Goal: Task Accomplishment & Management: Manage account settings

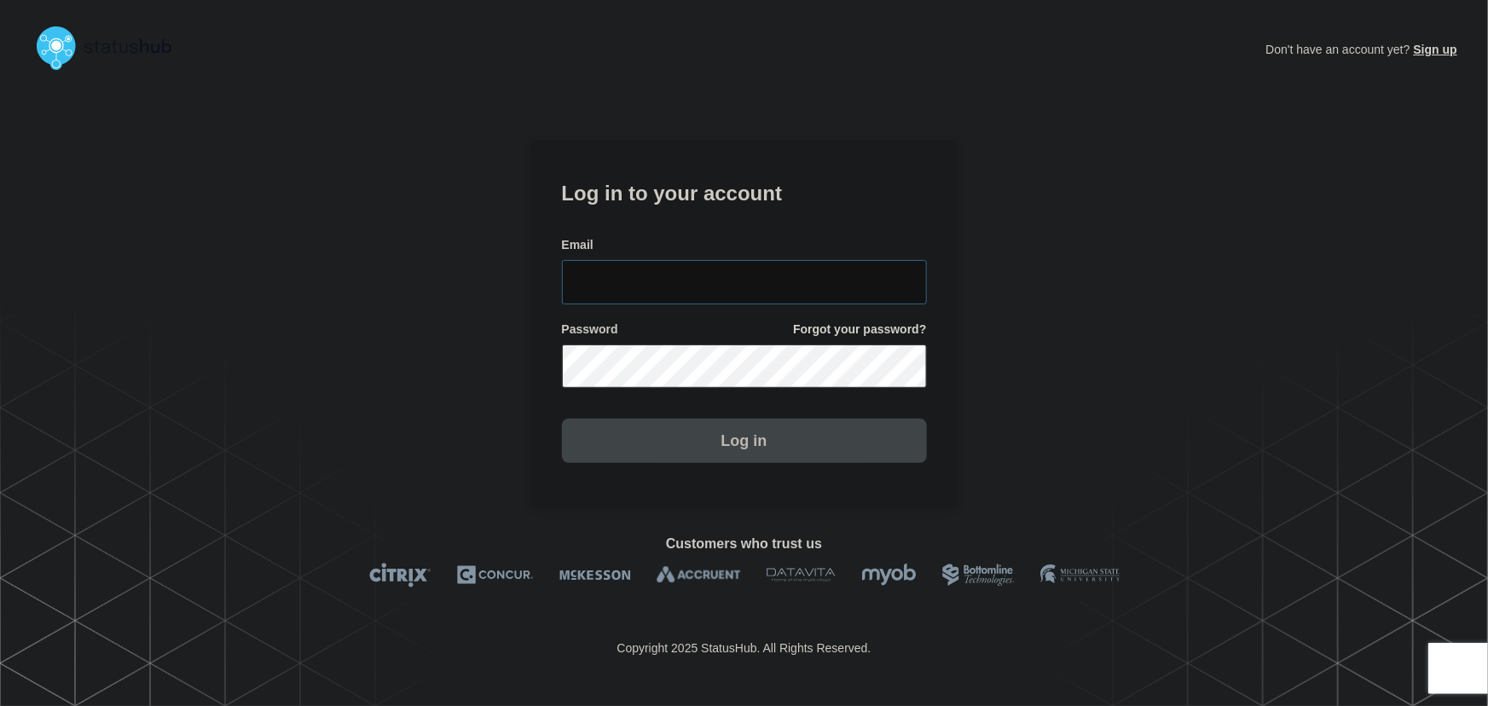
type input "tyler.wolkey@conexon.us"
click at [734, 271] on input "tyler.wolkey@conexon.us" at bounding box center [744, 282] width 365 height 44
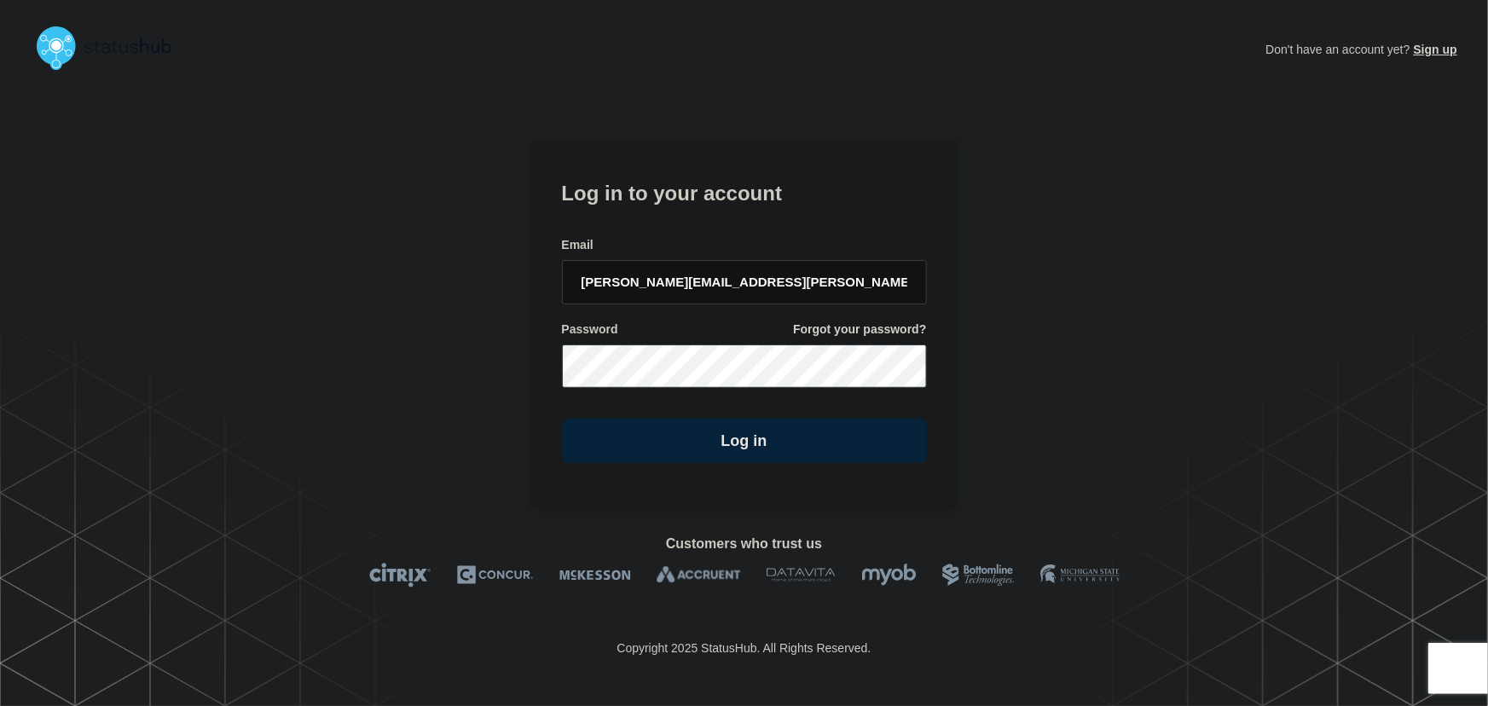
click at [710, 221] on form "Log in to your account Email tyler.wolkey@conexon.us Password Forgot your passw…" at bounding box center [744, 320] width 365 height 288
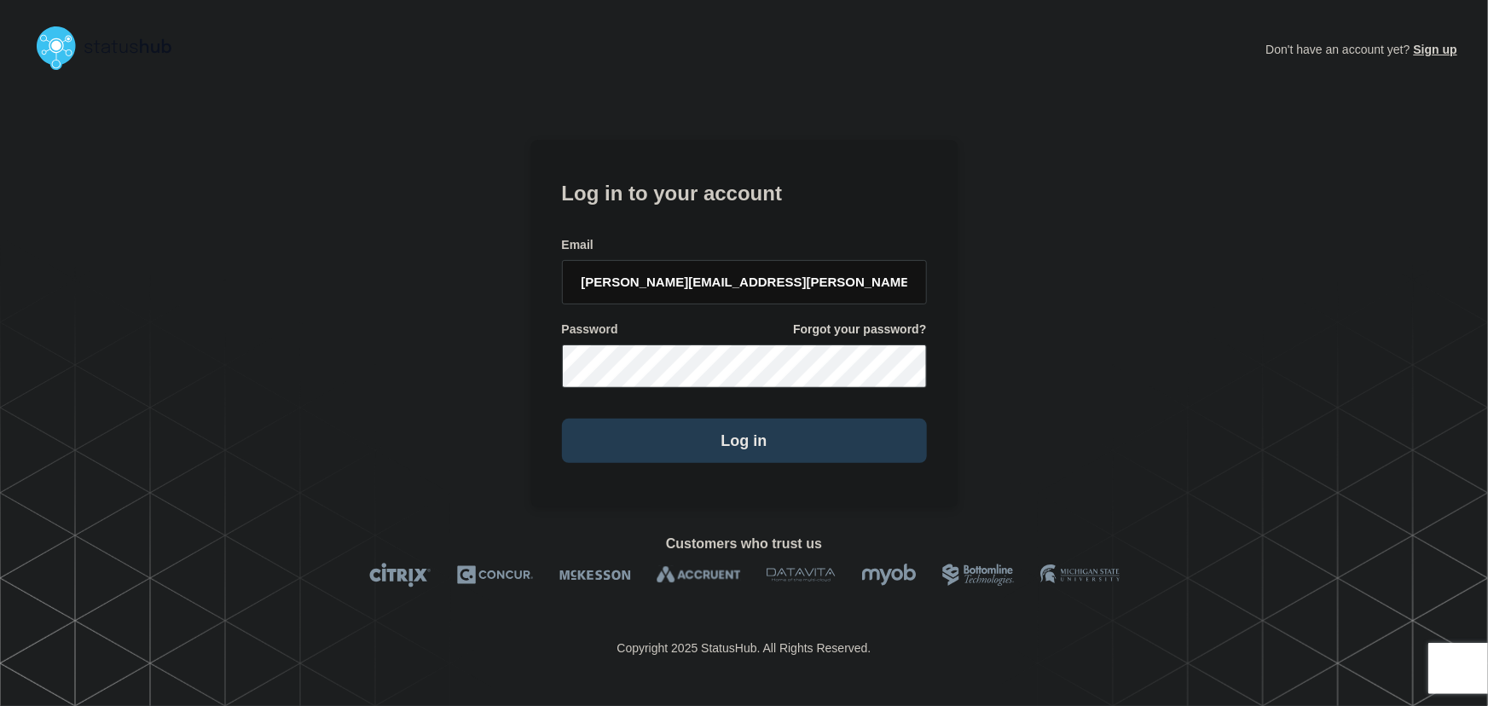
click at [770, 443] on button "Log in" at bounding box center [744, 441] width 365 height 44
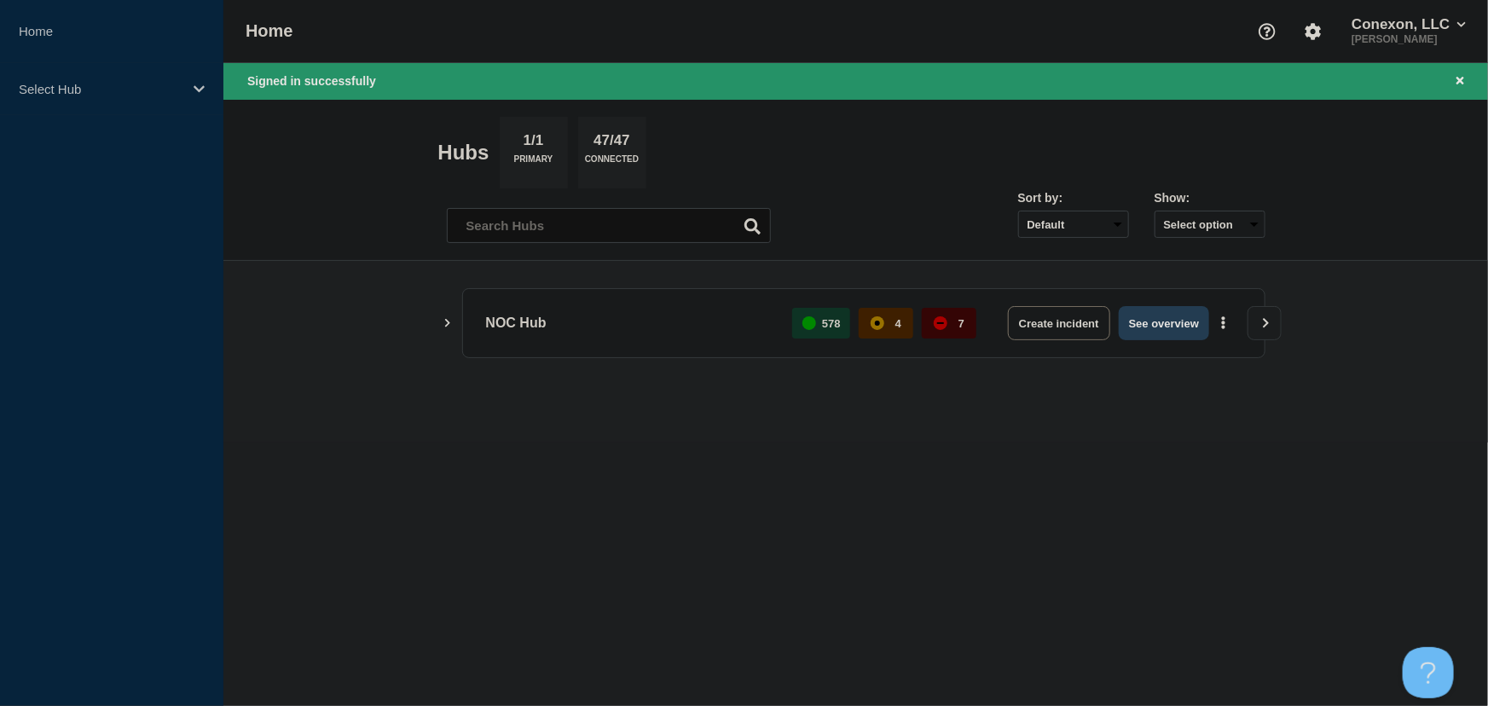
click at [1143, 335] on button "See overview" at bounding box center [1164, 323] width 90 height 34
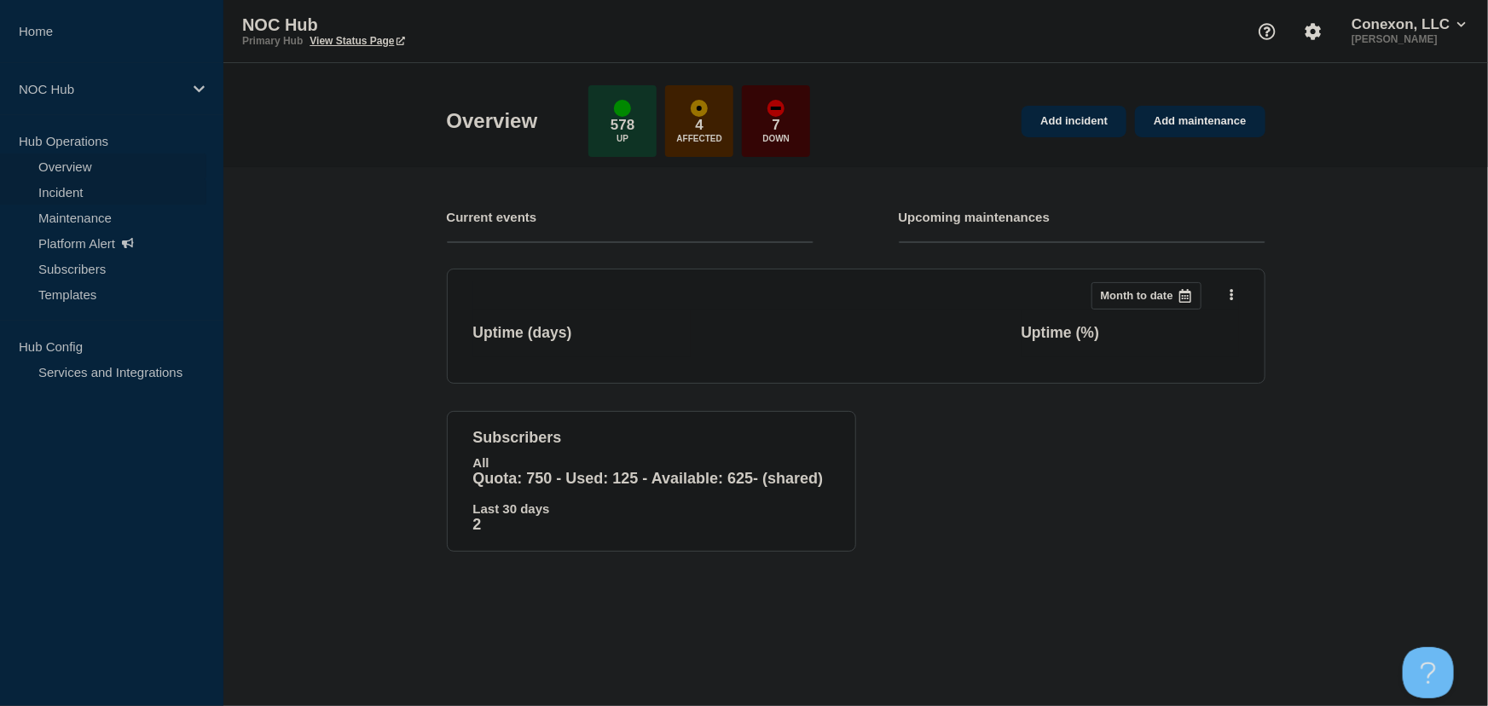
click at [72, 195] on link "Incident" at bounding box center [103, 192] width 206 height 26
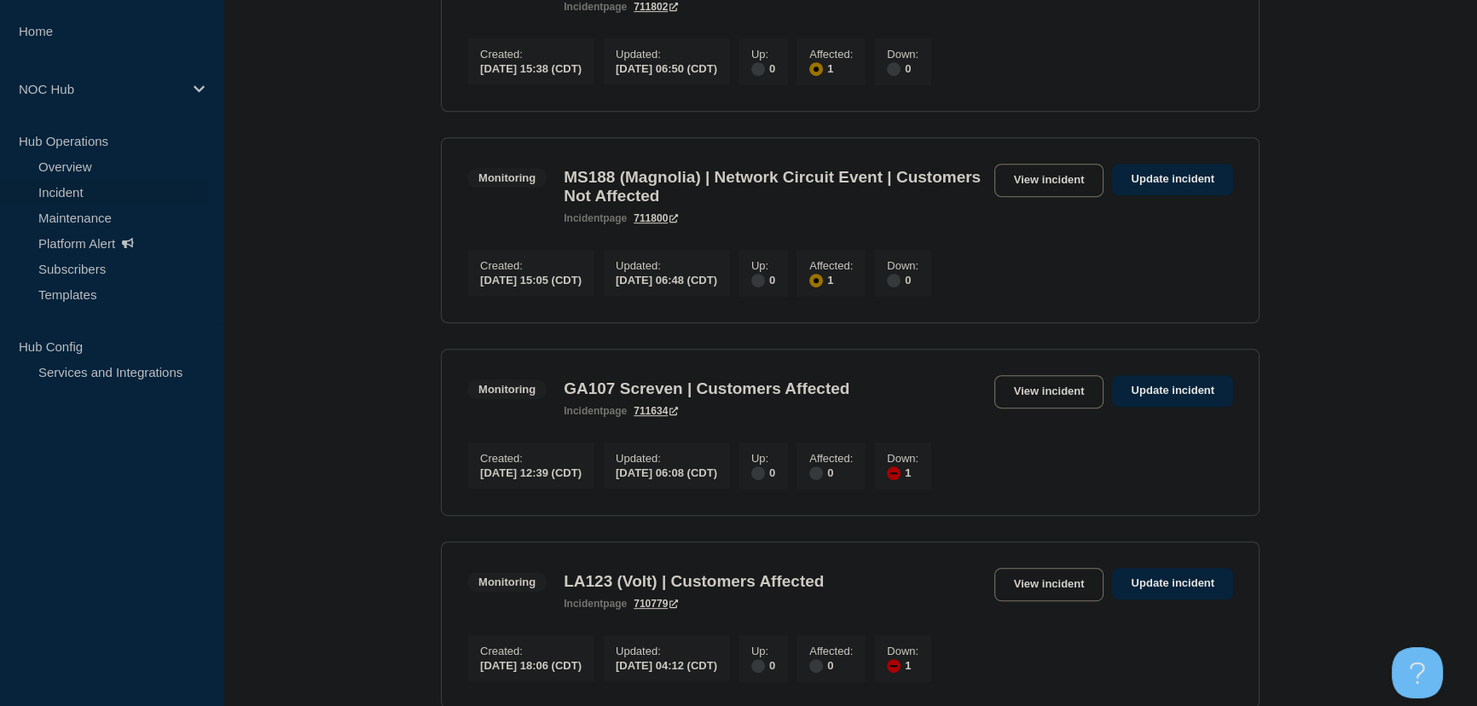
scroll to position [1007, 0]
click at [1071, 407] on link "View incident" at bounding box center [1049, 389] width 110 height 33
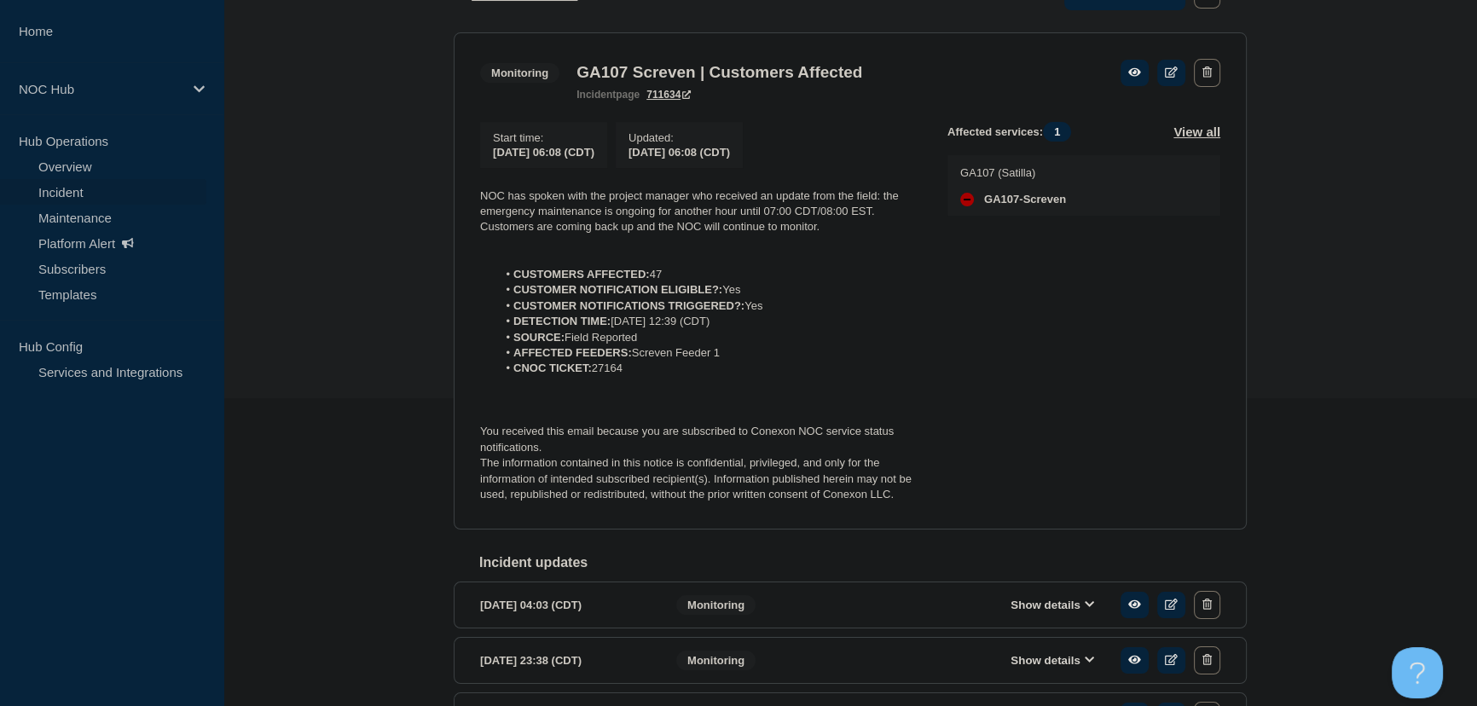
scroll to position [309, 0]
drag, startPoint x: 642, startPoint y: 367, endPoint x: 471, endPoint y: 194, distance: 242.9
click at [471, 194] on section "Monitoring GA107 Screven | Customers Affected incident page 711634 Start time :…" at bounding box center [850, 279] width 793 height 497
copy div "NOC has spoken with the project manager who received an update from the field: …"
click at [574, 383] on p at bounding box center [700, 382] width 440 height 15
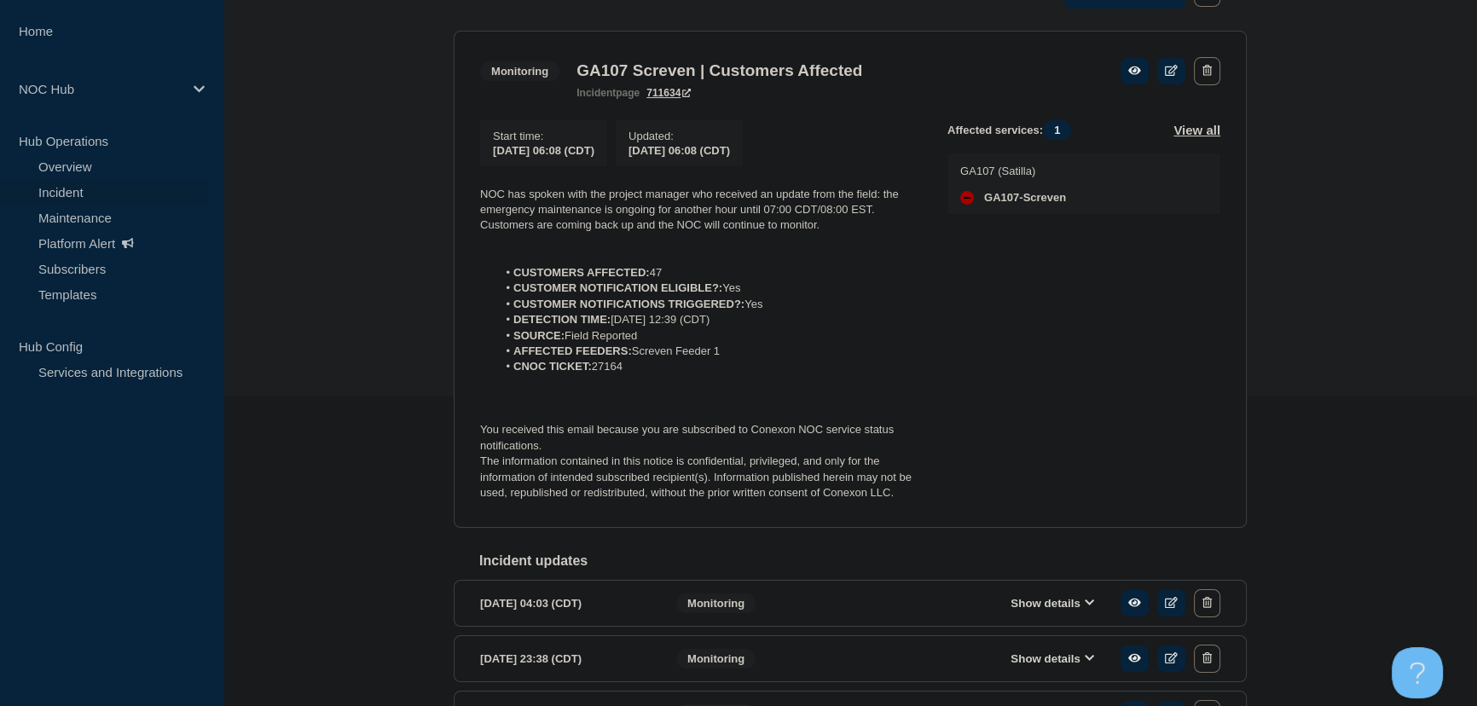
drag, startPoint x: 633, startPoint y: 370, endPoint x: 460, endPoint y: 187, distance: 251.5
click at [460, 187] on section "Monitoring GA107 Screven | Customers Affected incident page 711634 Start time :…" at bounding box center [850, 279] width 793 height 497
copy div "NOC has spoken with the project manager who received an update from the field: …"
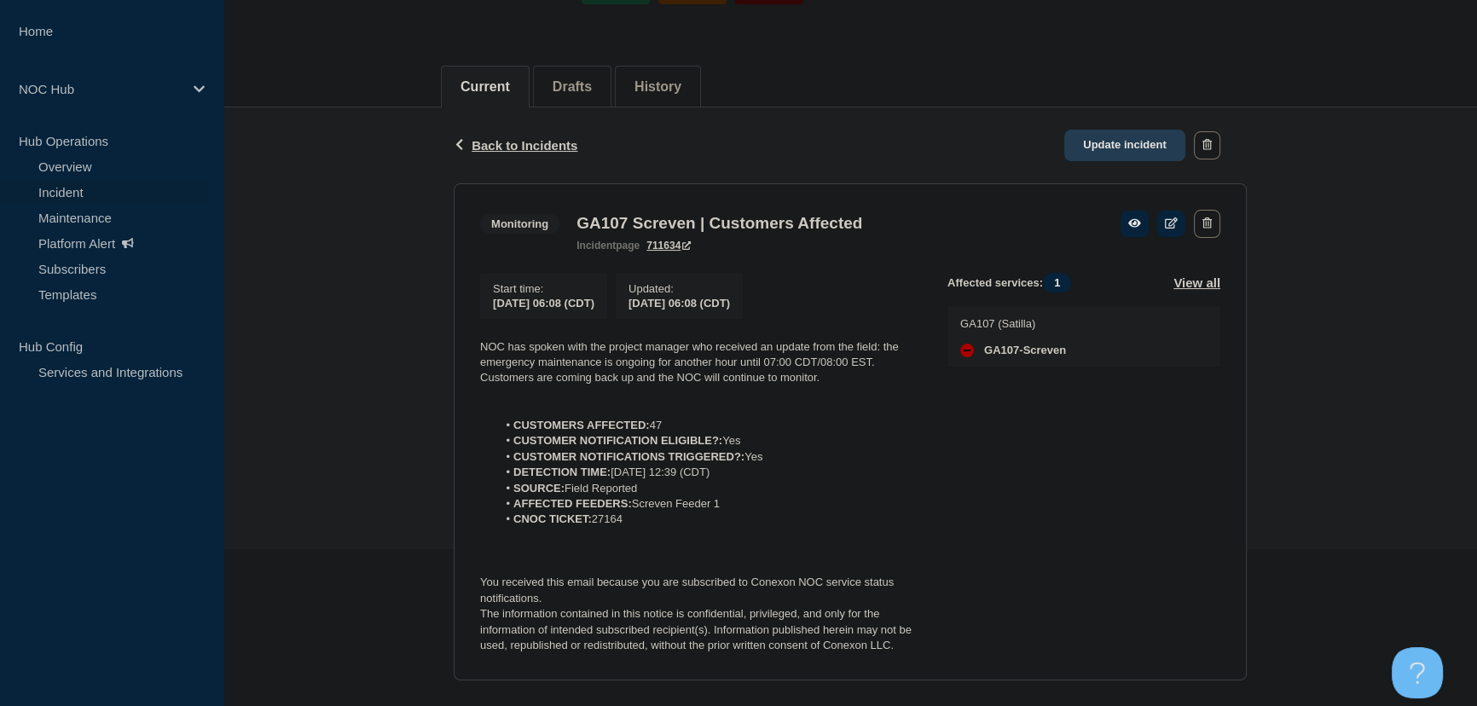
scroll to position [77, 0]
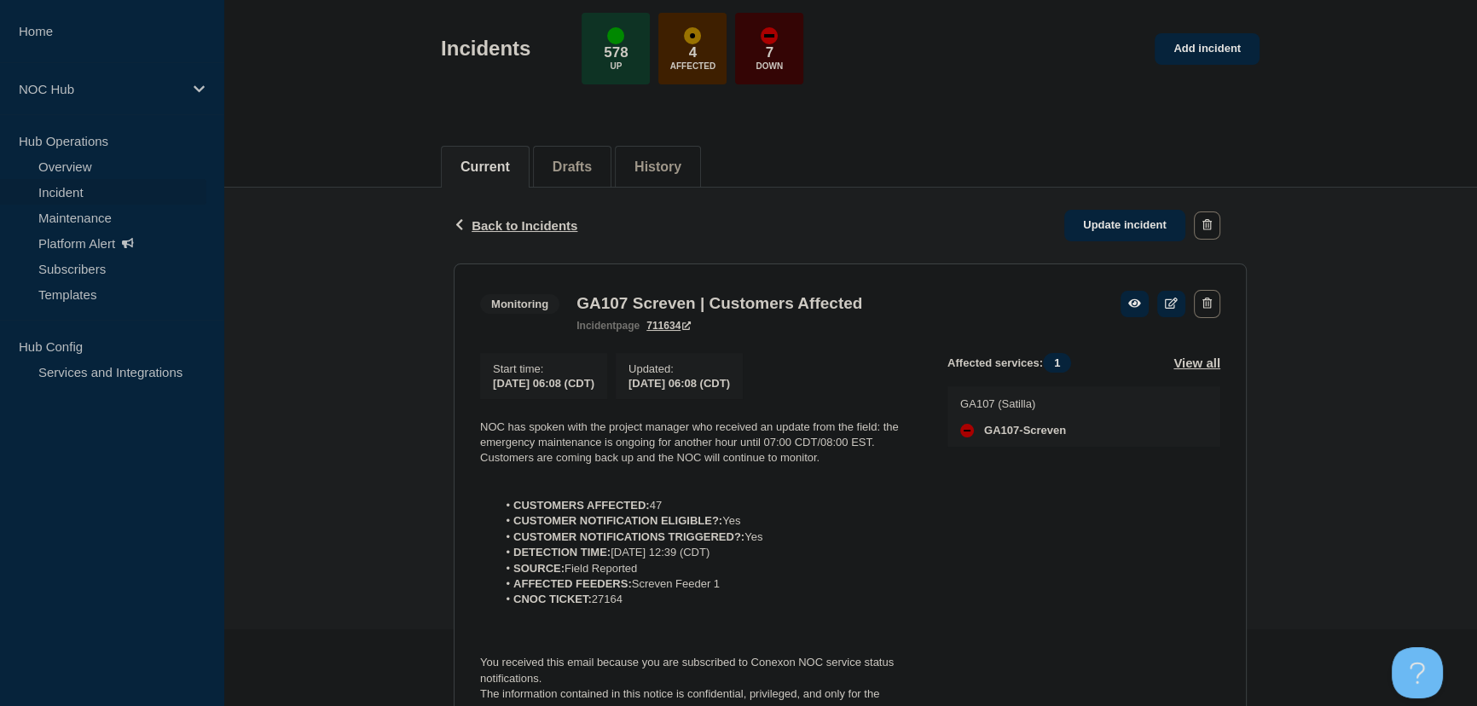
click at [1137, 206] on div "Back Back to Incidents Update incident" at bounding box center [850, 226] width 793 height 76
click at [1127, 221] on link "Update incident" at bounding box center [1124, 226] width 121 height 32
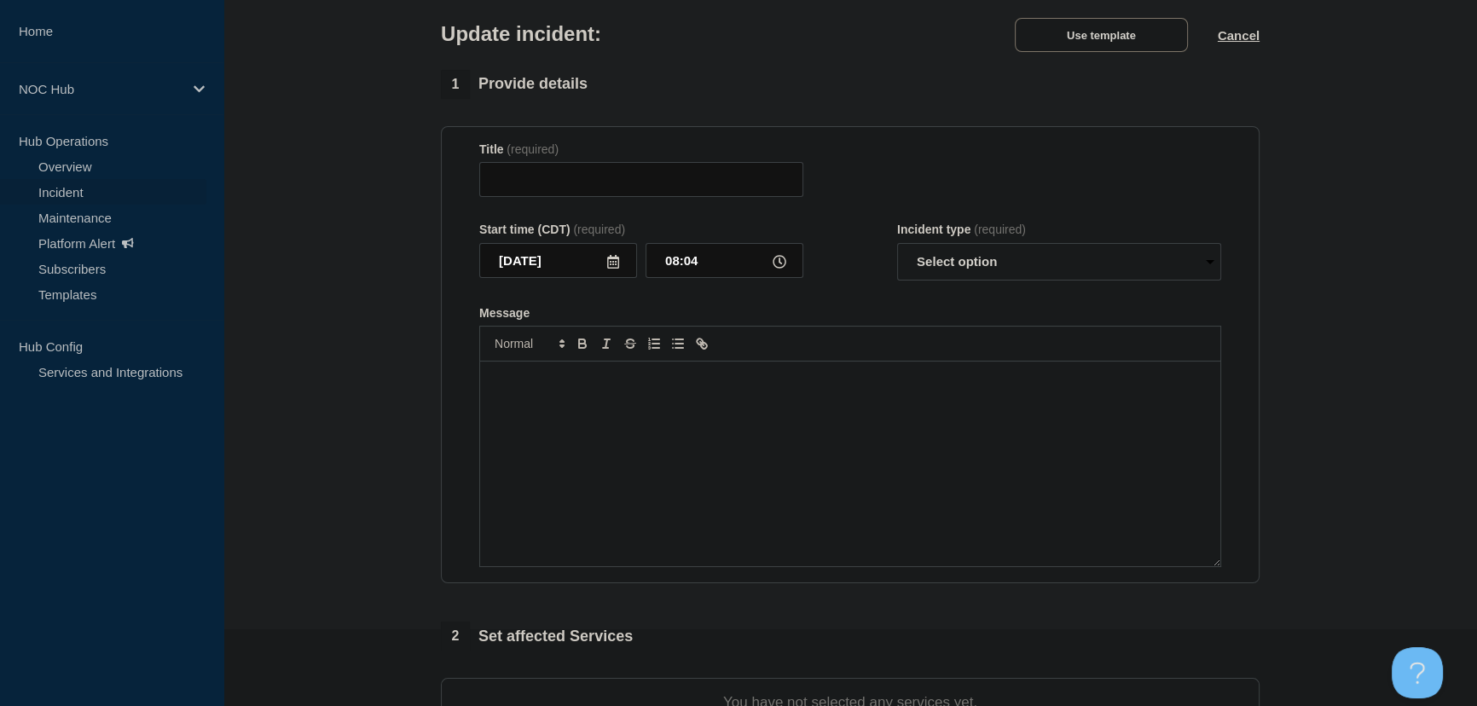
type input "GA107 Screven | Customers Affected"
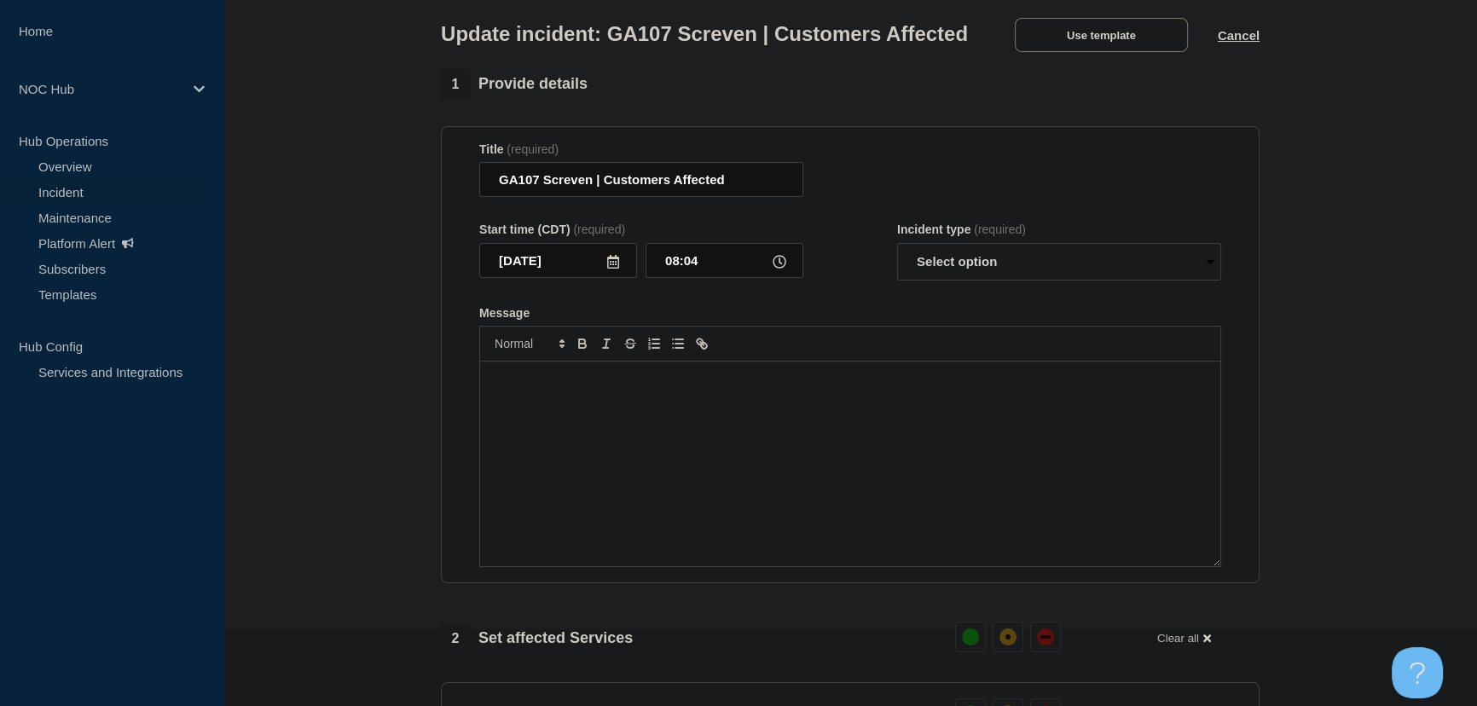
drag, startPoint x: 736, startPoint y: 395, endPoint x: 727, endPoint y: 409, distance: 16.8
click at [731, 398] on div "Message" at bounding box center [850, 463] width 740 height 205
paste div "Message"
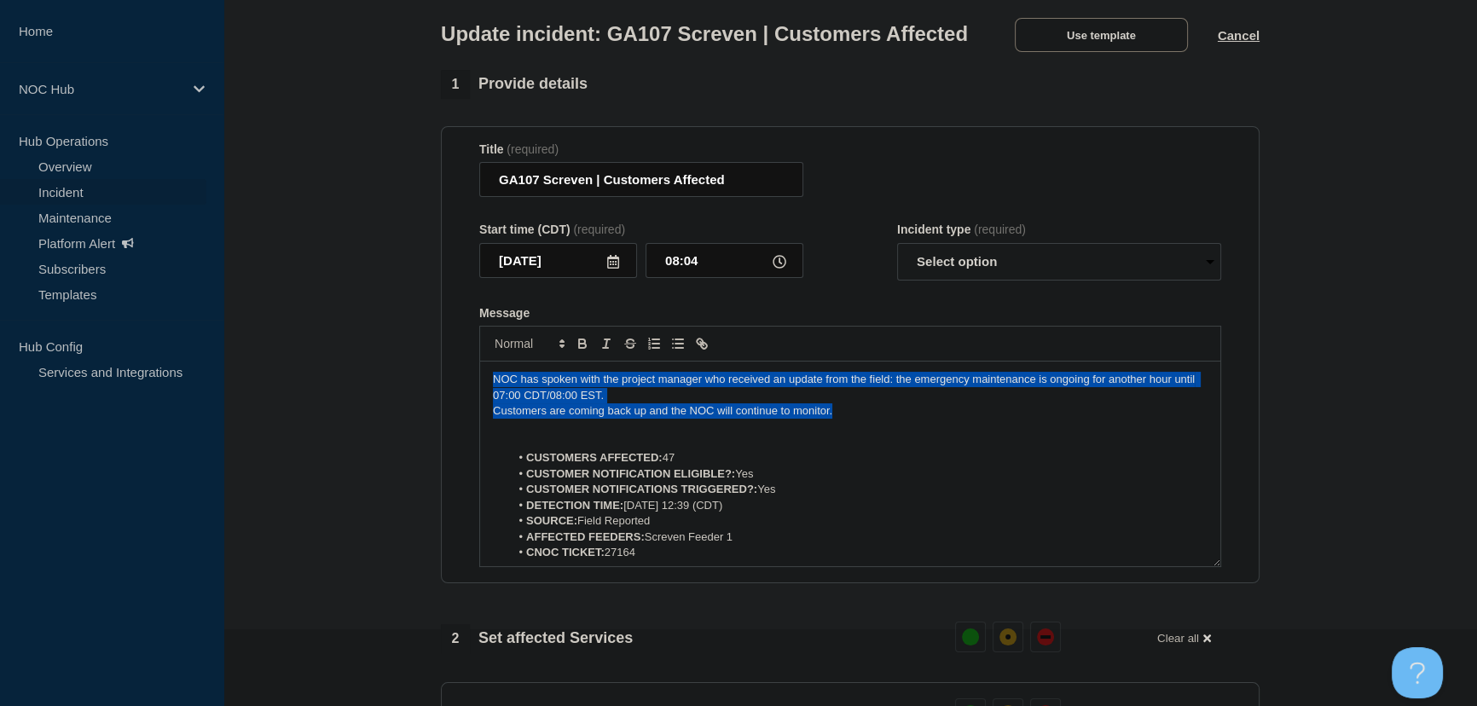
drag, startPoint x: 848, startPoint y: 436, endPoint x: 272, endPoint y: 326, distance: 586.9
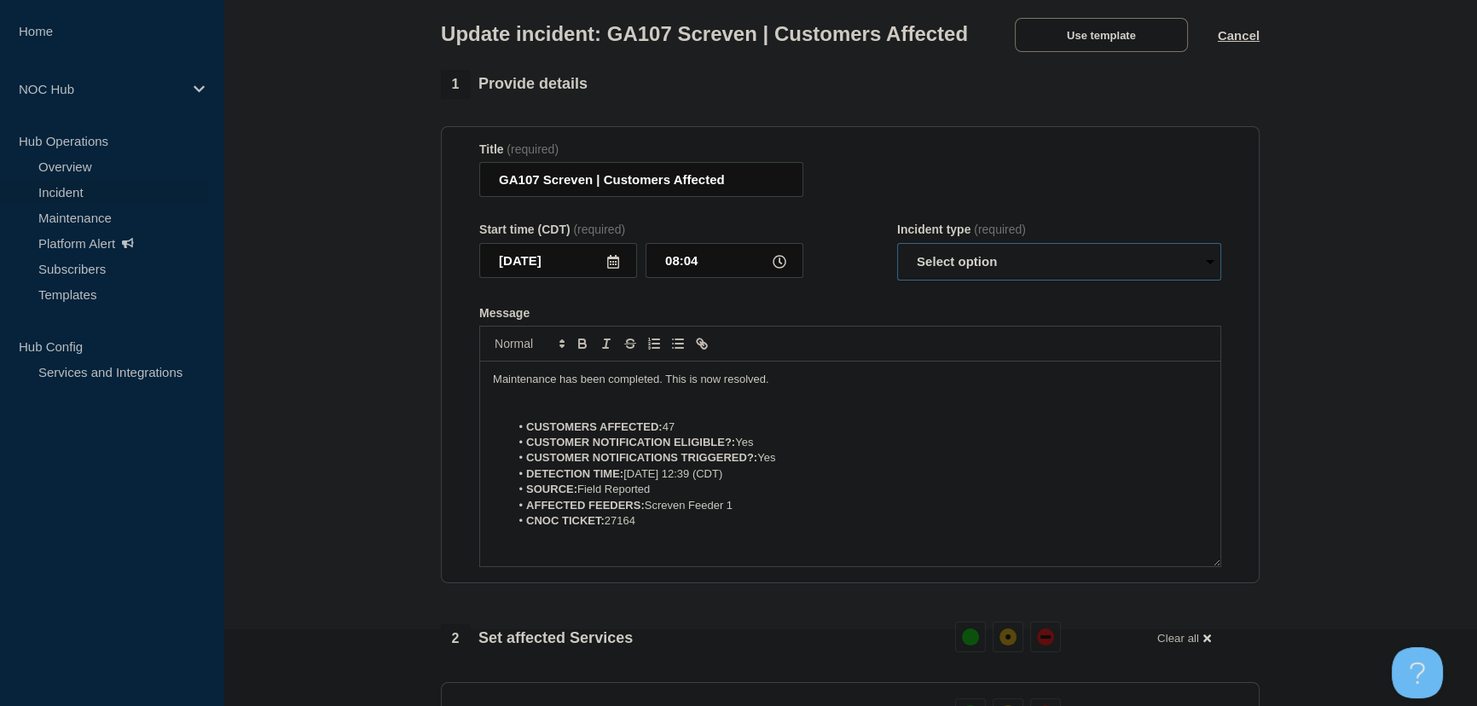
click at [936, 280] on select "Select option Investigating Identified Monitoring Resolved" at bounding box center [1059, 262] width 324 height 38
select select "resolved"
click at [897, 275] on select "Select option Investigating Identified Monitoring Resolved" at bounding box center [1059, 262] width 324 height 38
click at [895, 335] on form "Title (required) GA107 Screven | Customers Affected Start time (CDT) (required)…" at bounding box center [850, 354] width 742 height 425
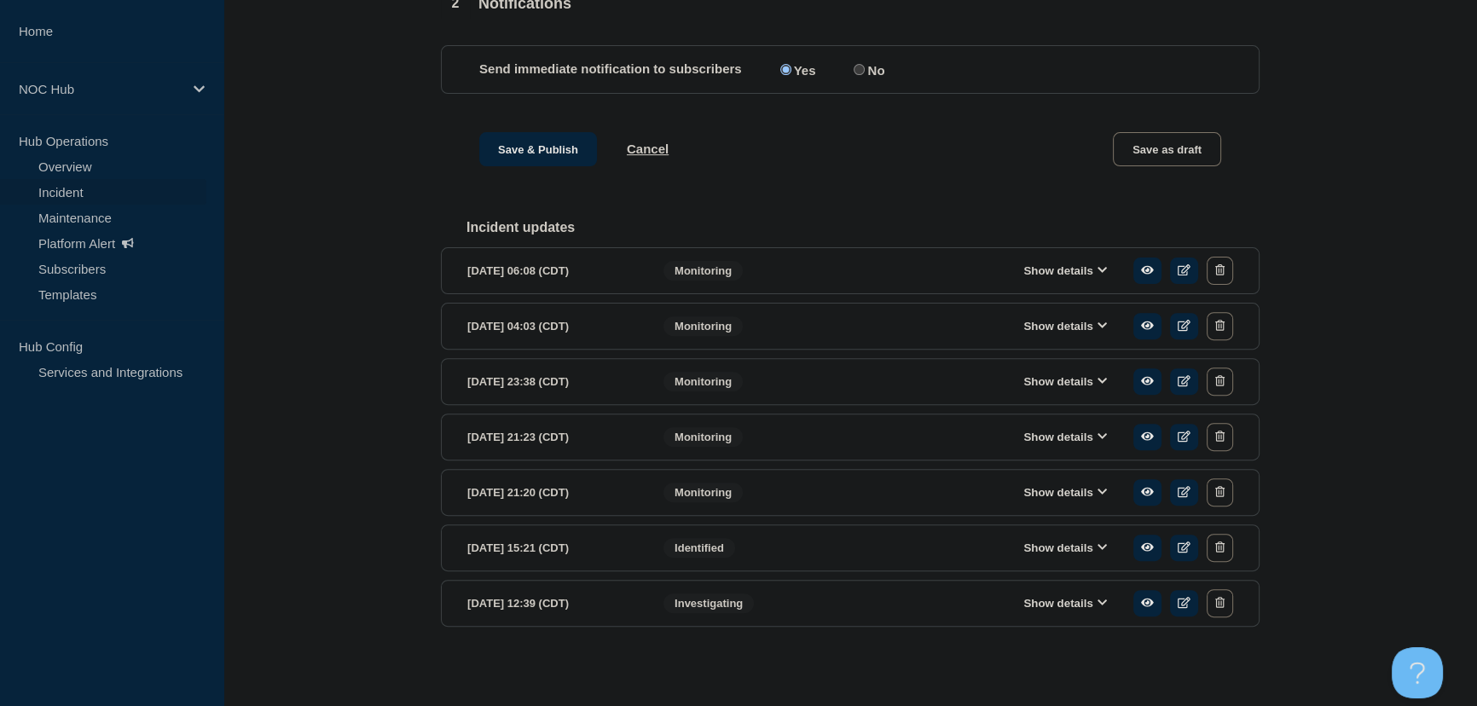
scroll to position [742, 0]
click at [500, 157] on button "Save & Publish" at bounding box center [538, 149] width 118 height 34
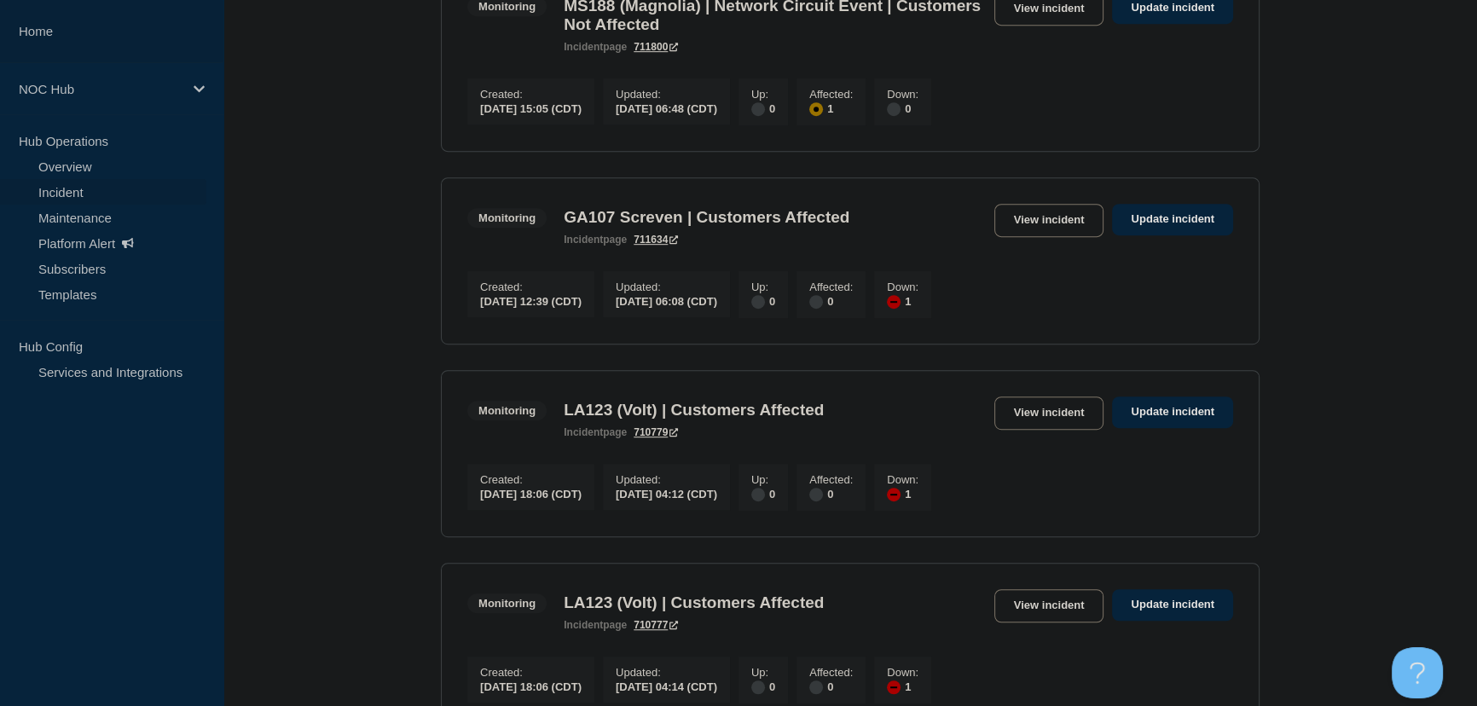
scroll to position [1162, 0]
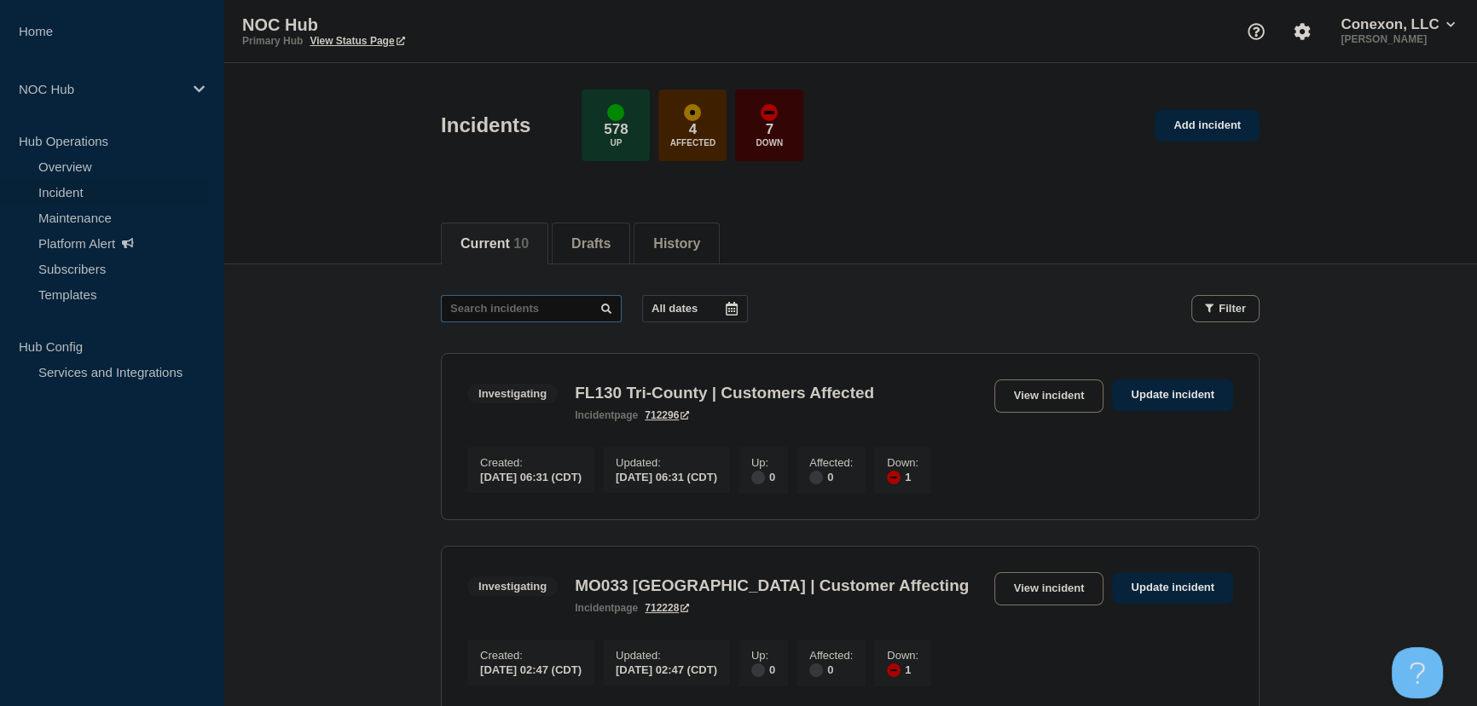
click at [512, 305] on input "text" at bounding box center [531, 308] width 181 height 27
click at [505, 311] on input "text" at bounding box center [531, 308] width 181 height 27
type input "27388"
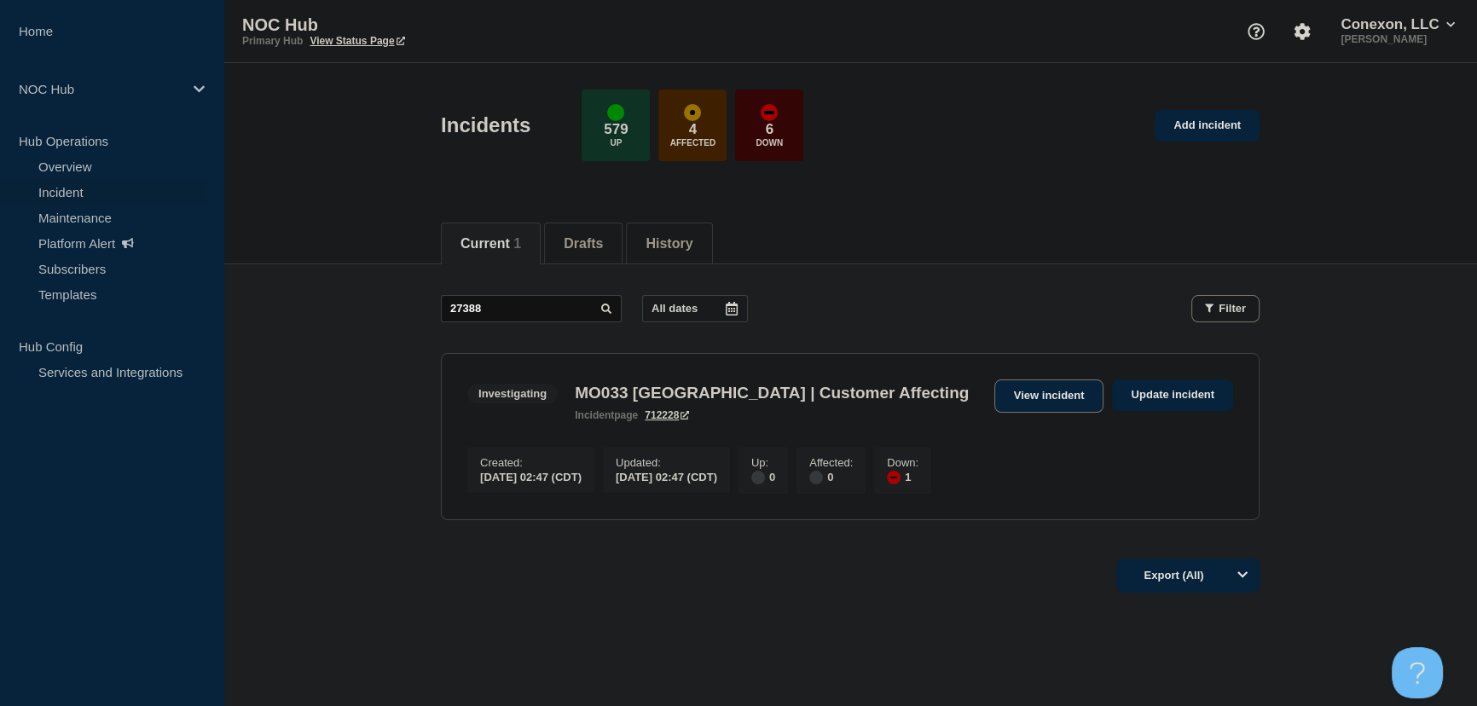
click at [1056, 397] on link "View incident" at bounding box center [1049, 395] width 110 height 33
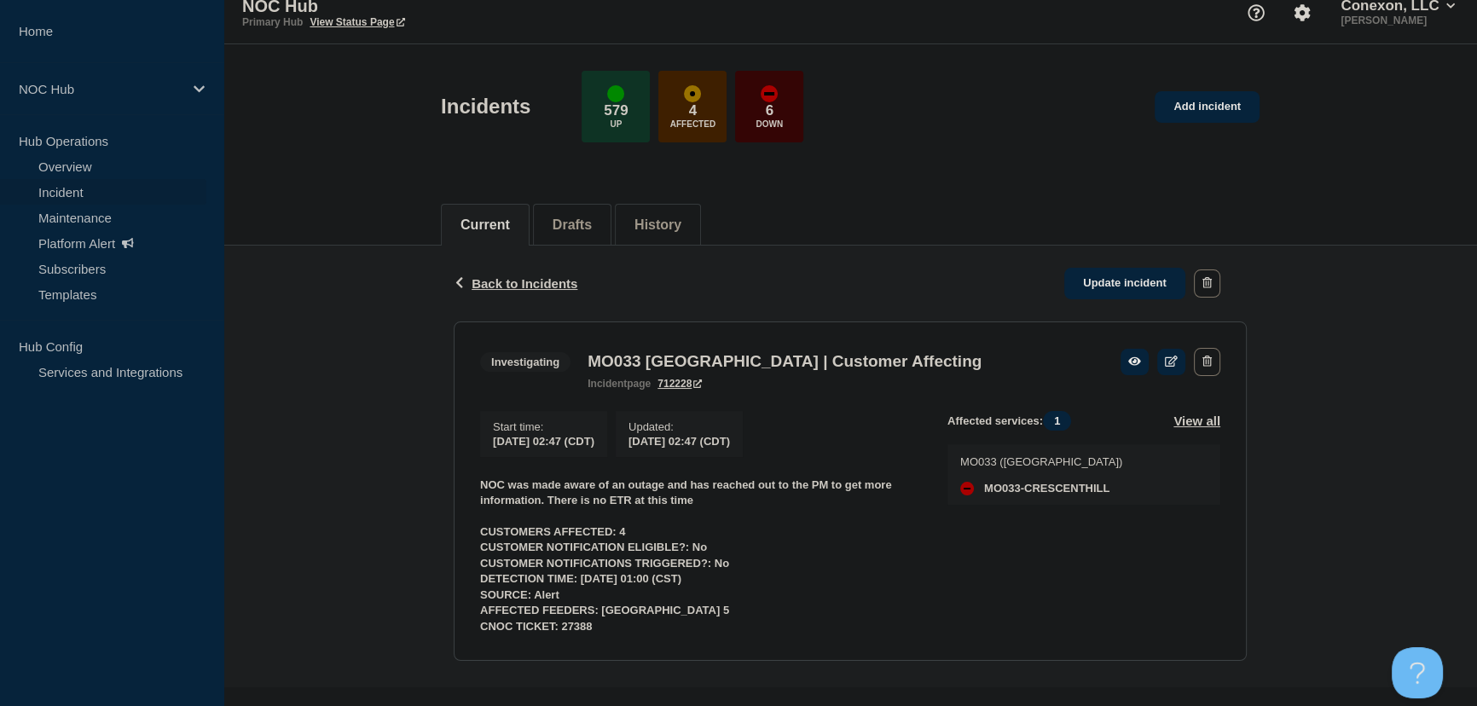
scroll to position [30, 0]
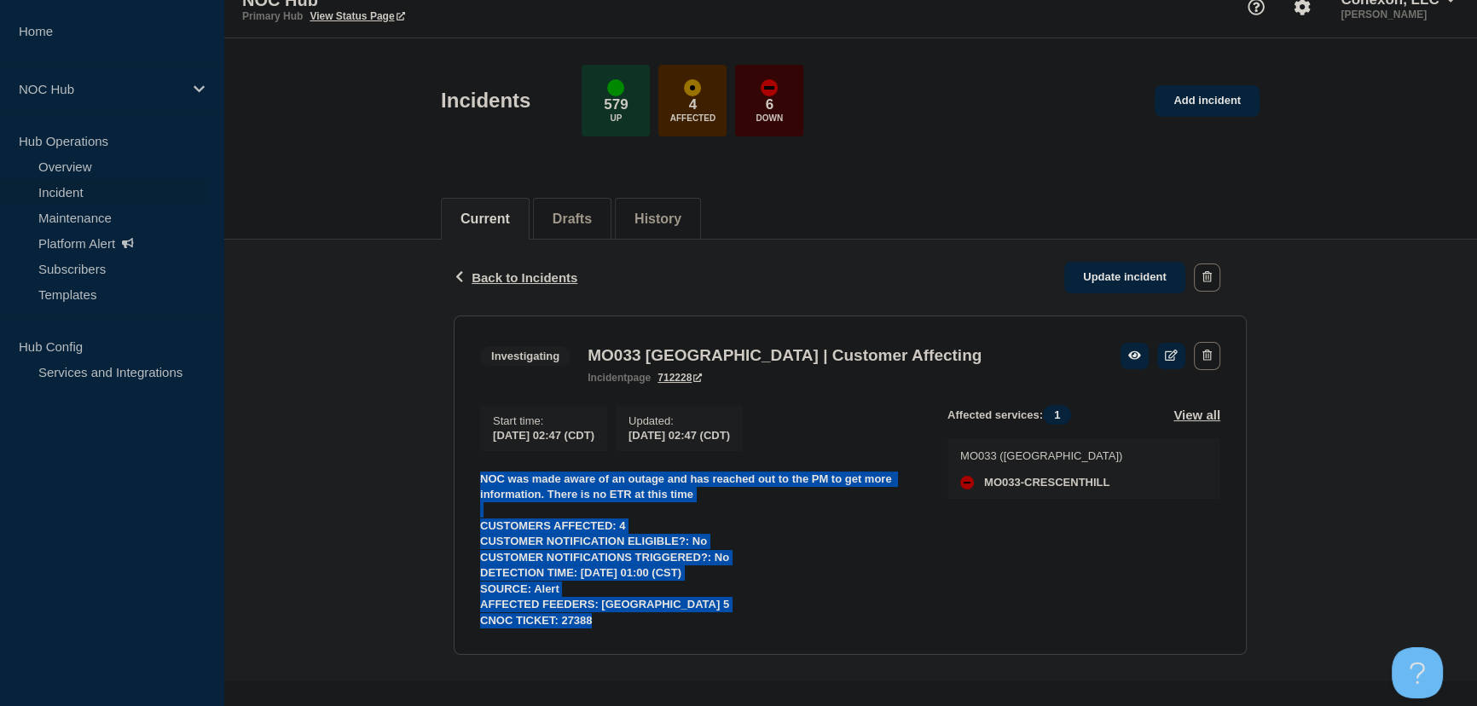
drag, startPoint x: 615, startPoint y: 622, endPoint x: 476, endPoint y: 481, distance: 198.3
click at [476, 481] on section "Investigating MO033 Osage Valley | Customer Affecting incident page 712228 Star…" at bounding box center [850, 485] width 793 height 340
copy div "NOC was made aware of an outage and has reached out to the PM to get more infor…"
click at [1157, 265] on link "Update incident" at bounding box center [1124, 278] width 121 height 32
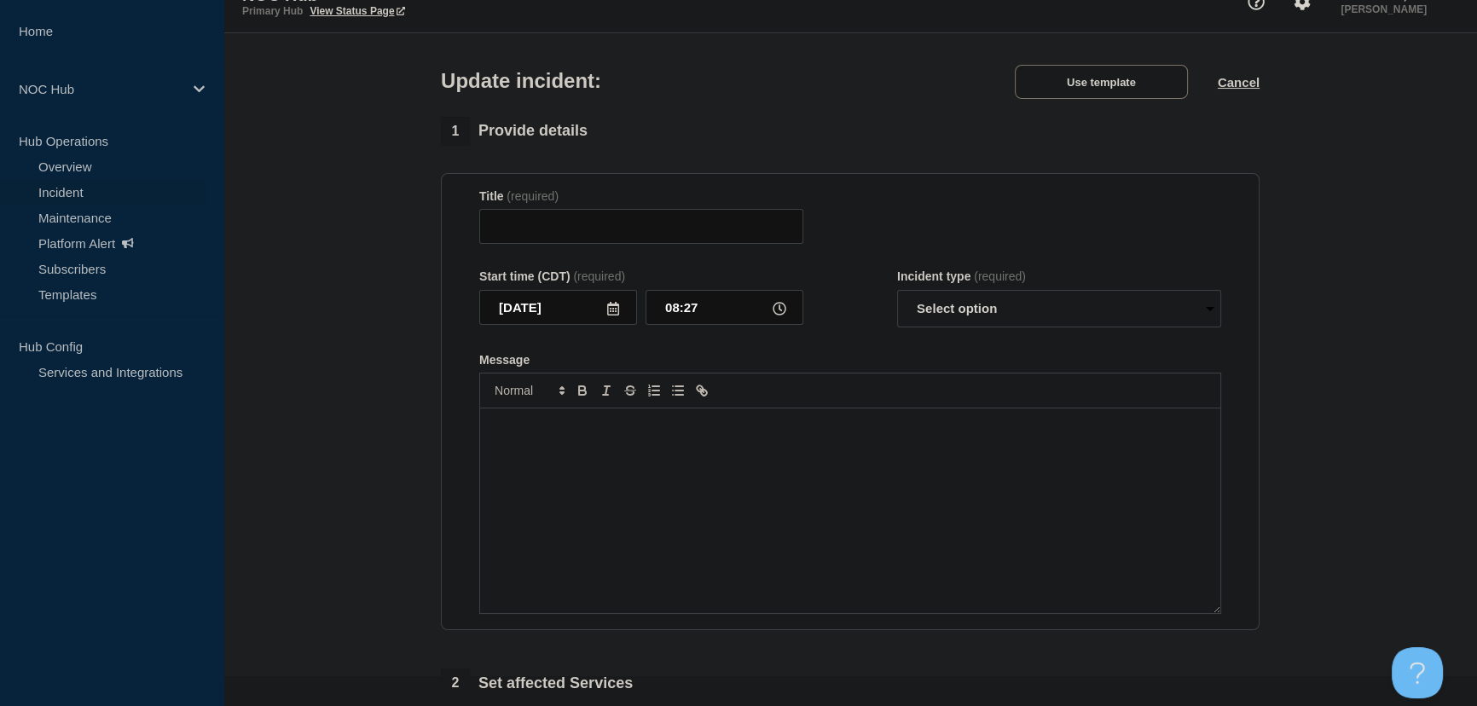
type input "MO033 Osage Valley | Customer Affecting"
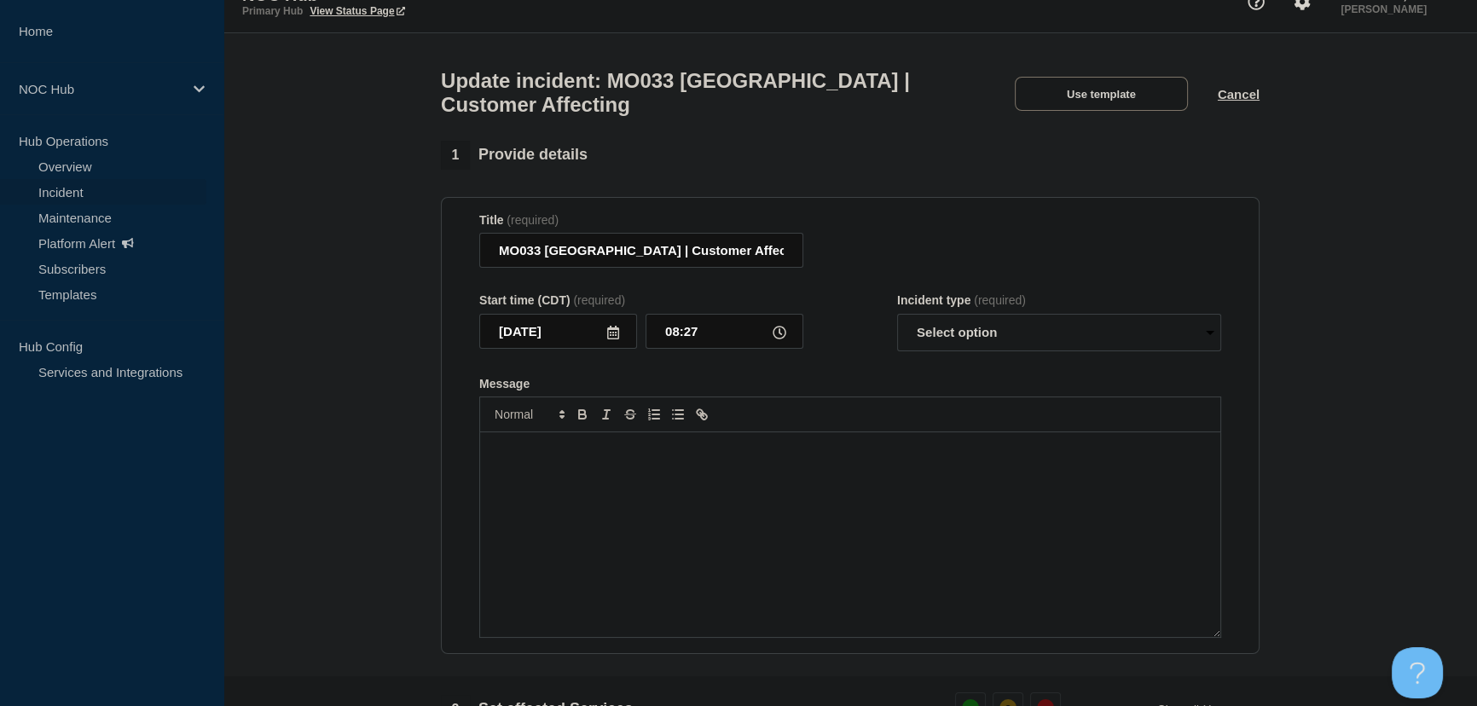
click at [587, 455] on p "Message" at bounding box center [850, 449] width 714 height 15
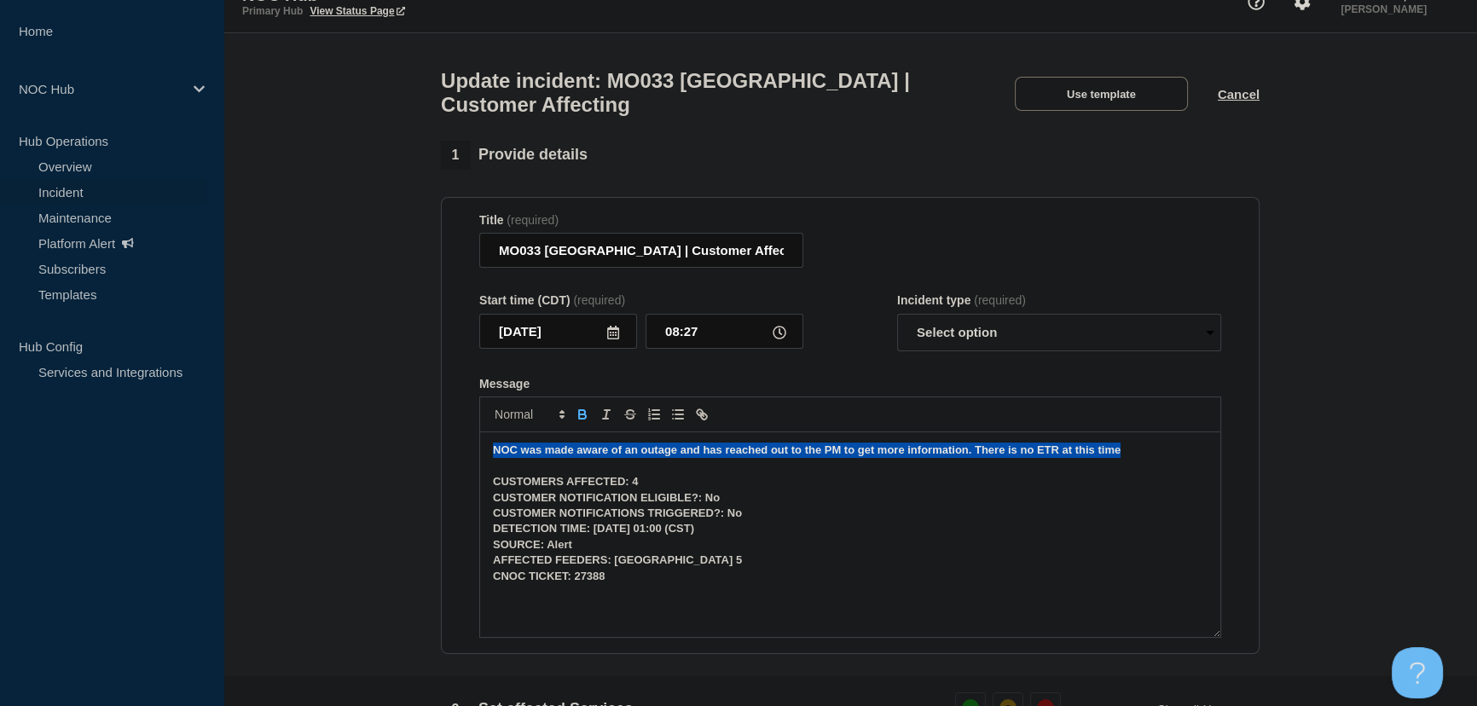
drag, startPoint x: 1136, startPoint y: 460, endPoint x: 315, endPoint y: 449, distance: 821.1
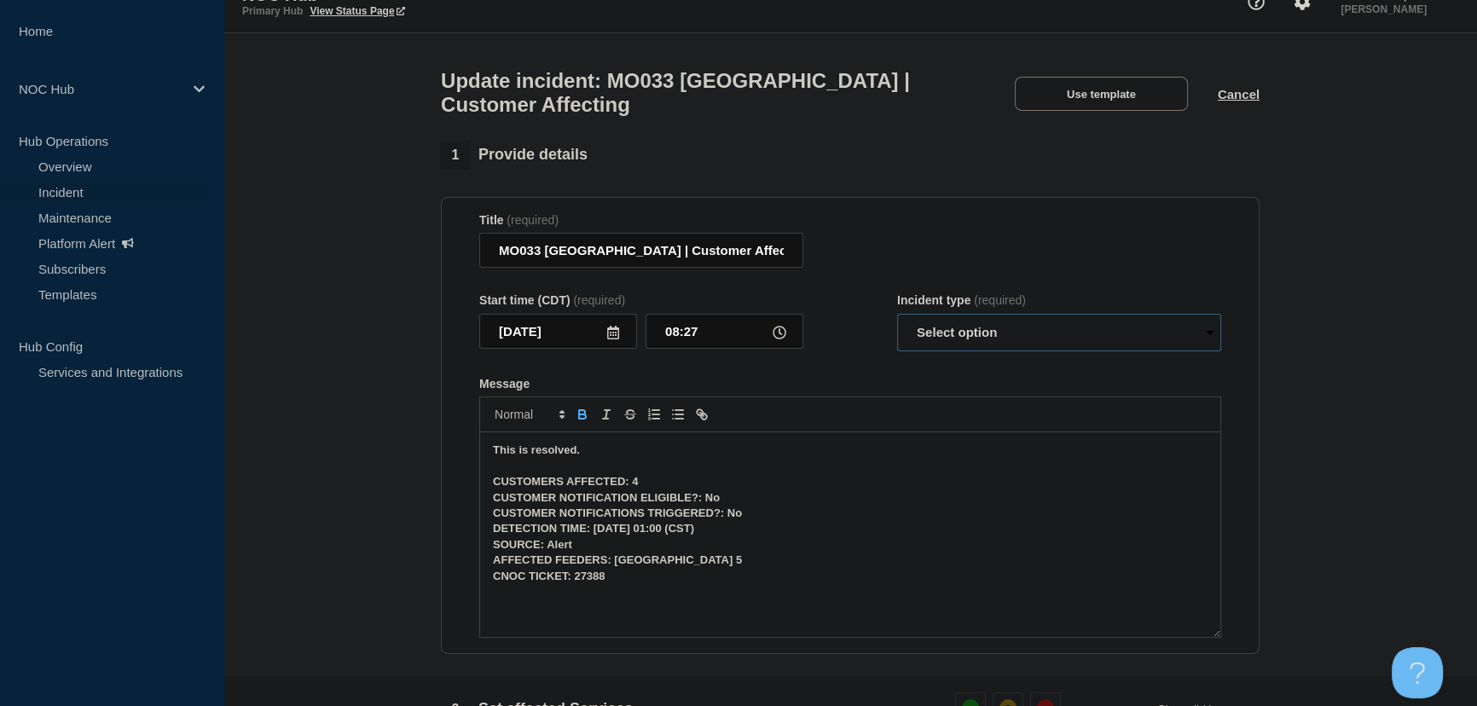
click at [937, 344] on select "Select option Investigating Identified Monitoring Resolved" at bounding box center [1059, 333] width 324 height 38
select select "resolved"
click at [897, 323] on select "Select option Investigating Identified Monitoring Resolved" at bounding box center [1059, 333] width 324 height 38
click at [873, 366] on form "Title (required) MO033 Osage Valley | Customer Affecting Start time (CDT) (requ…" at bounding box center [850, 425] width 742 height 425
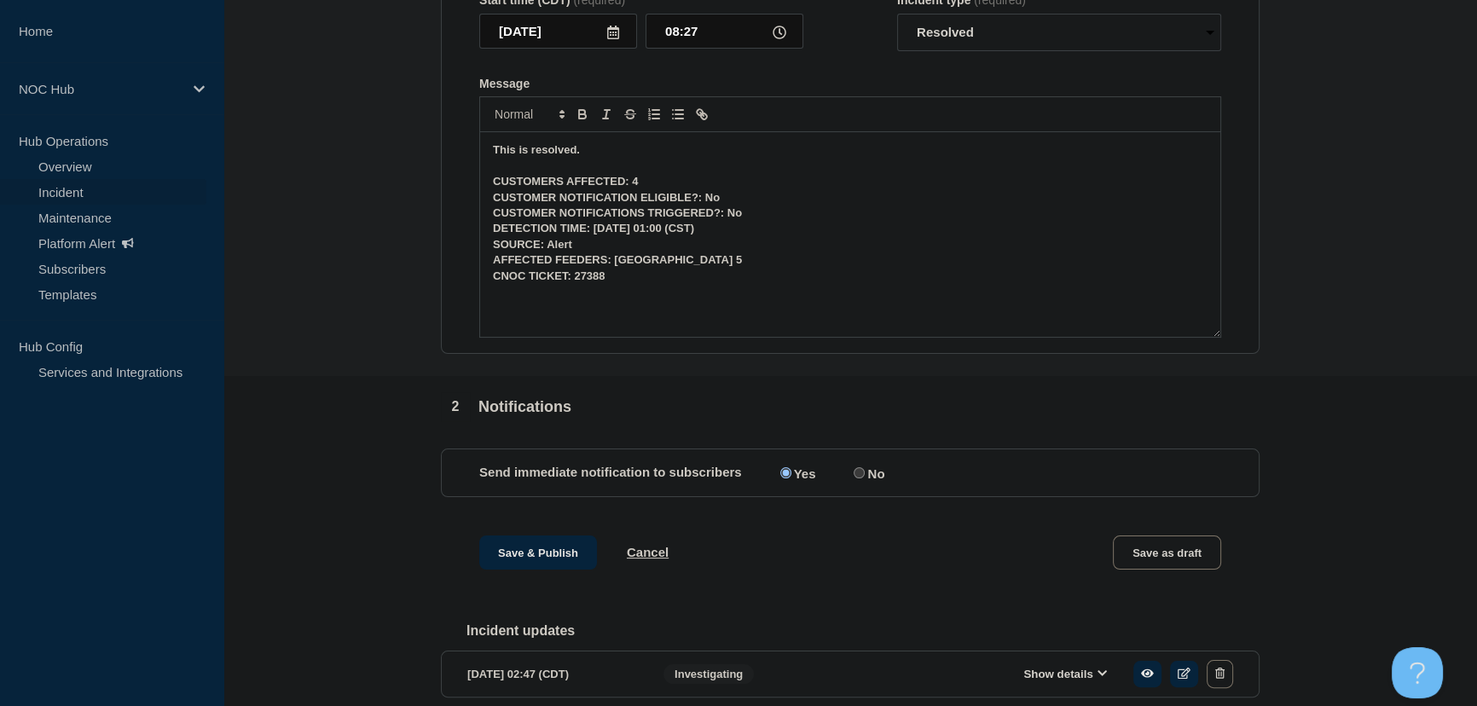
scroll to position [413, 0]
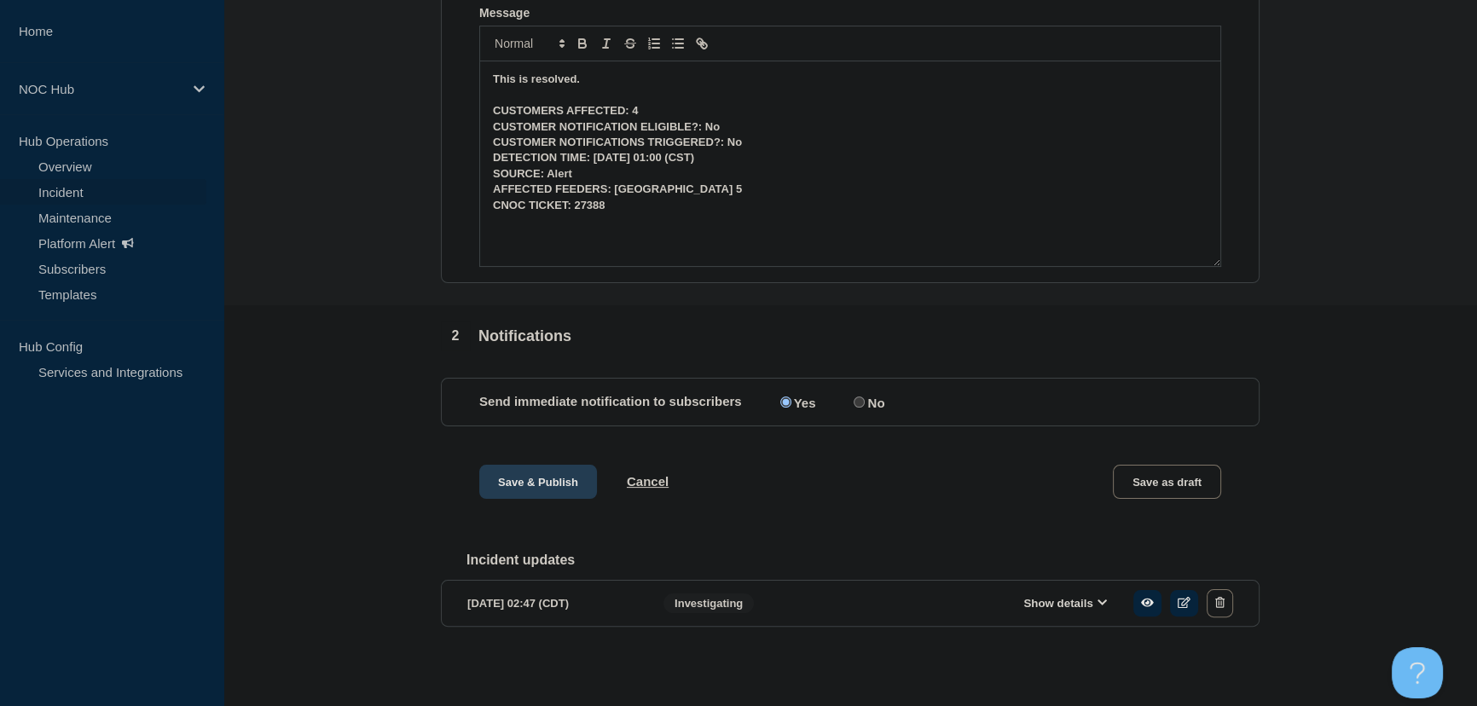
click at [529, 491] on button "Save & Publish" at bounding box center [538, 482] width 118 height 34
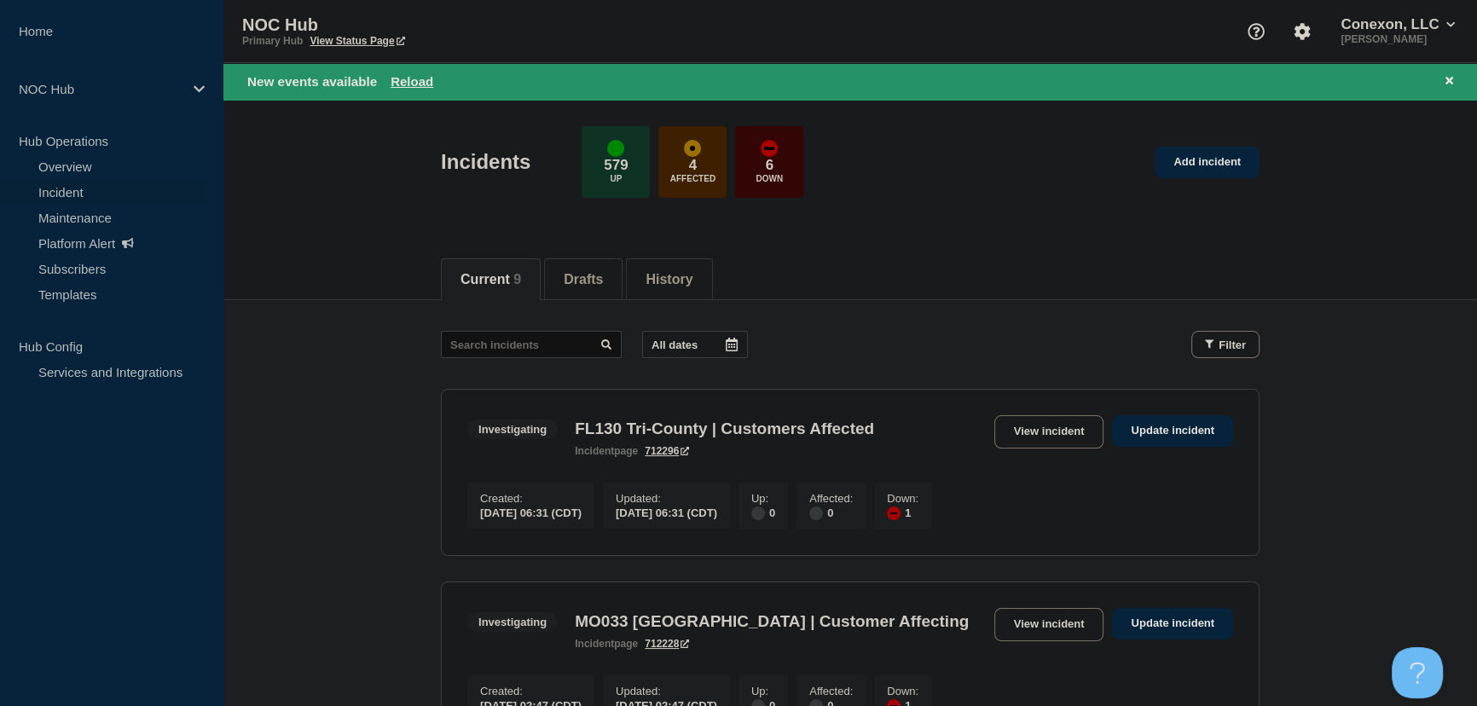
click at [374, 230] on header "Incidents 579 Up 4 Affected 6 Down Add incident" at bounding box center [849, 171] width 1253 height 142
